Goal: Task Accomplishment & Management: Manage account settings

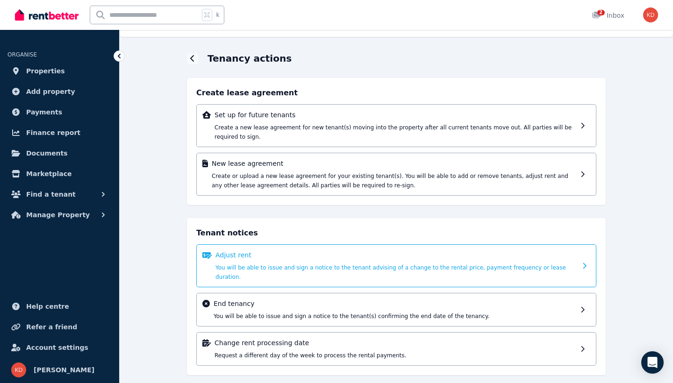
scroll to position [19, 0]
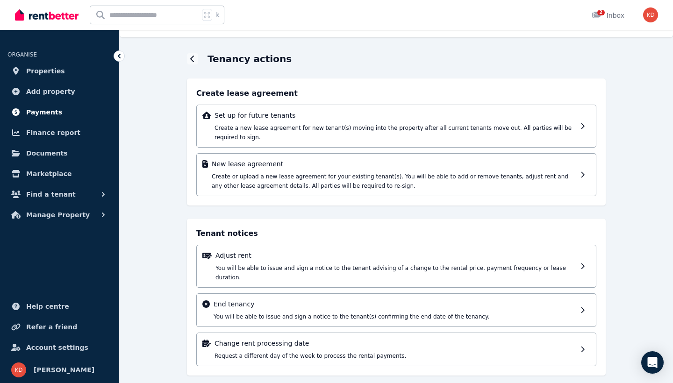
click at [43, 113] on span "Payments" at bounding box center [44, 112] width 36 height 11
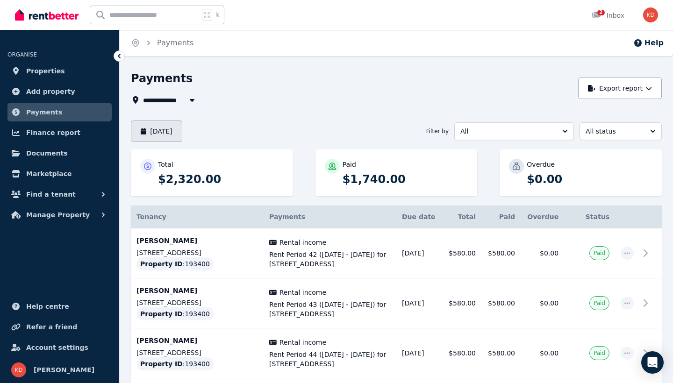
click at [179, 134] on button "[DATE]" at bounding box center [156, 131] width 51 height 21
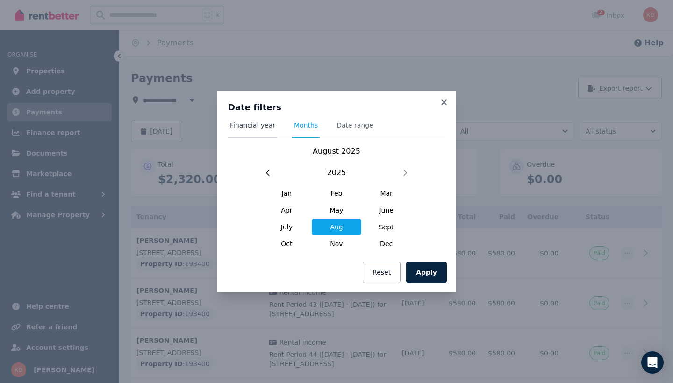
click at [267, 127] on span "Financial year" at bounding box center [252, 125] width 45 height 9
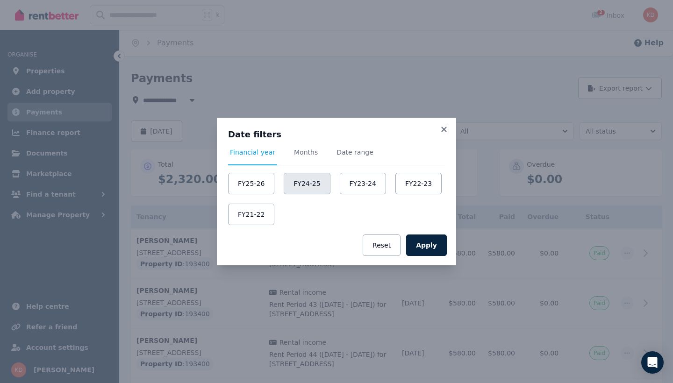
click at [300, 190] on button "FY24-25" at bounding box center [307, 183] width 46 height 21
click at [428, 244] on button "Apply" at bounding box center [426, 245] width 41 height 21
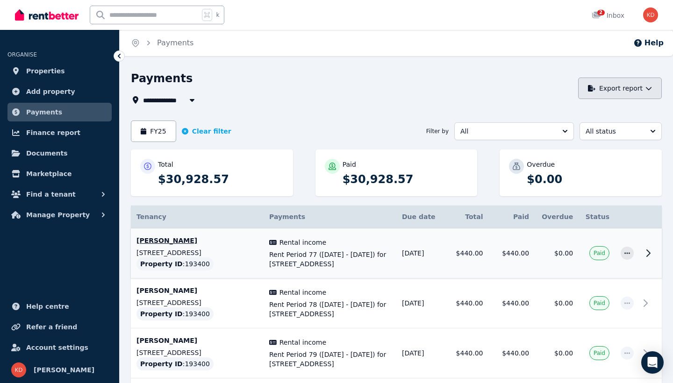
click at [610, 95] on button "Export report" at bounding box center [620, 88] width 84 height 21
click at [586, 109] on p "PDF" at bounding box center [587, 112] width 20 height 9
